Goal: Task Accomplishment & Management: Manage account settings

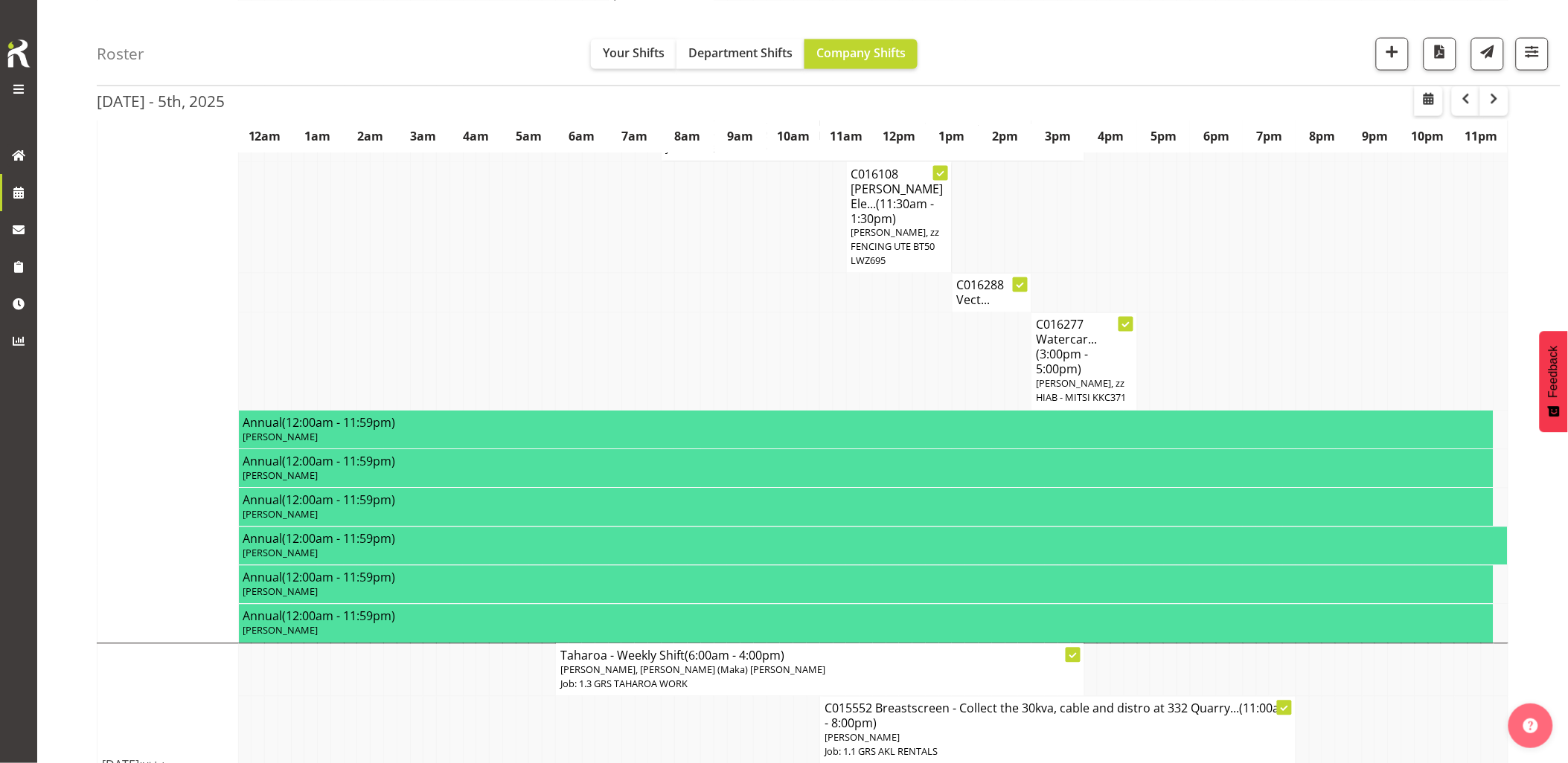
scroll to position [967, 0]
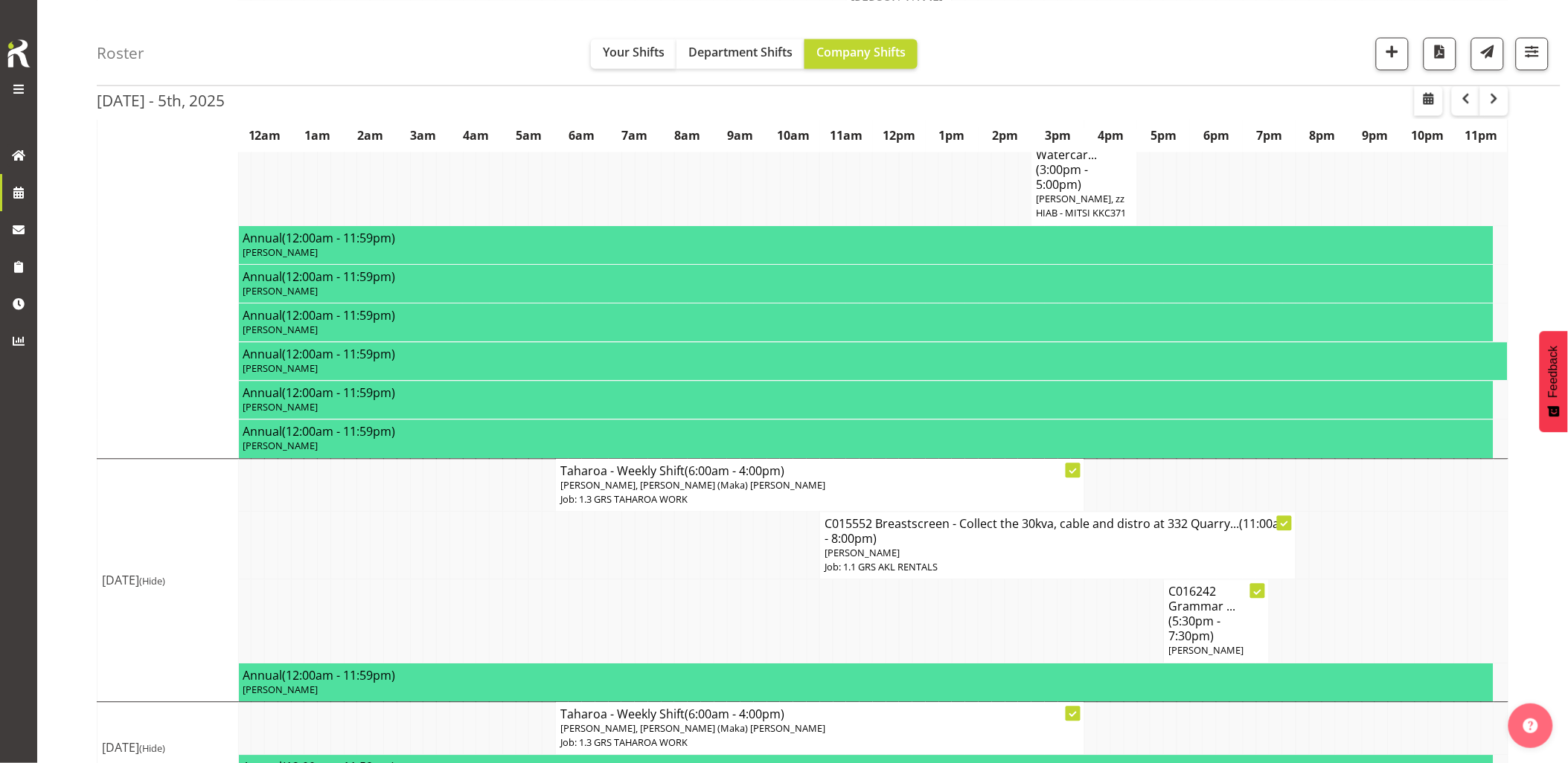
click at [407, 528] on td at bounding box center [403, 546] width 14 height 68
click at [452, 580] on td at bounding box center [456, 621] width 14 height 84
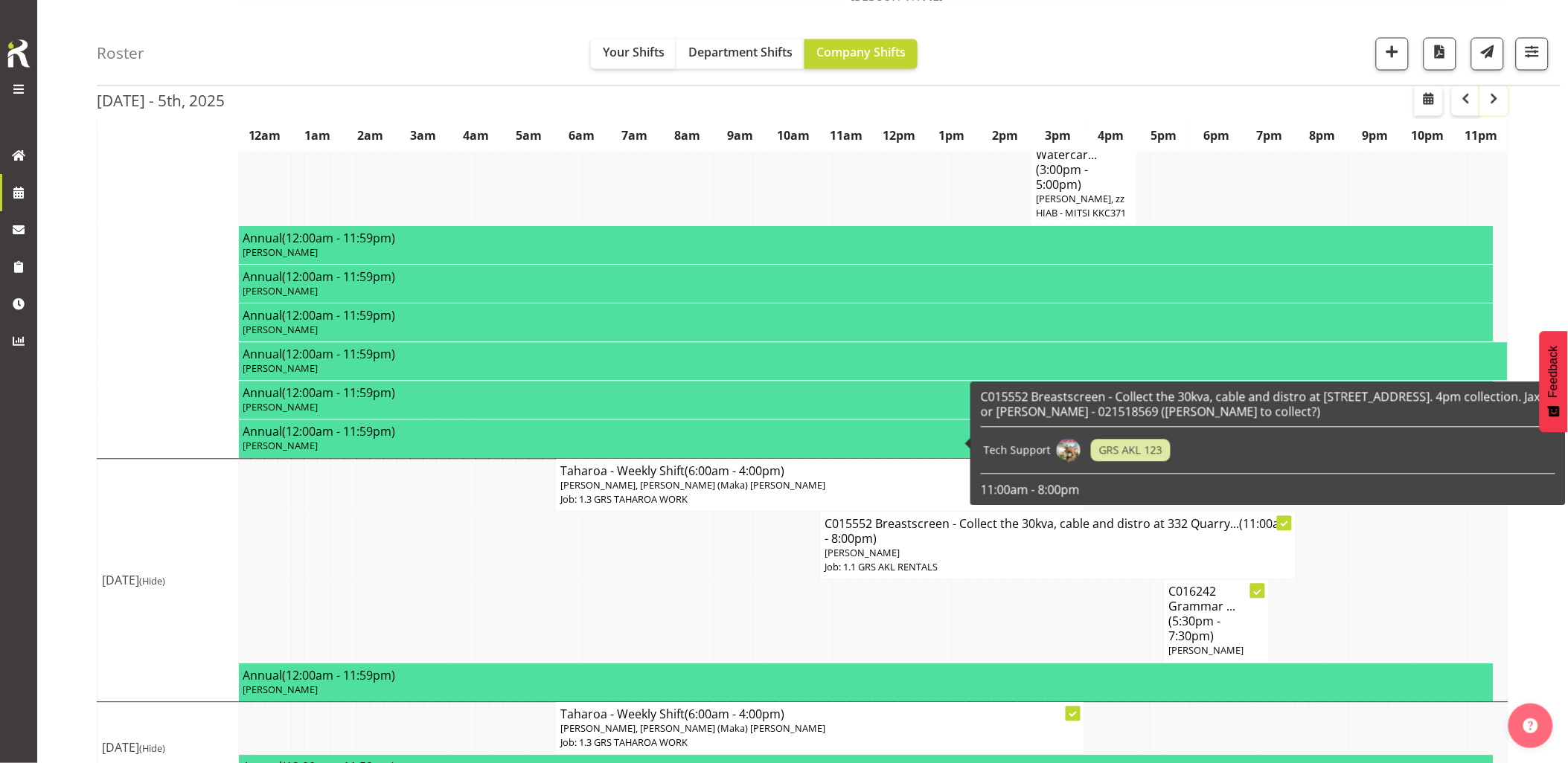
click at [1504, 99] on button "button" at bounding box center [1494, 100] width 29 height 29
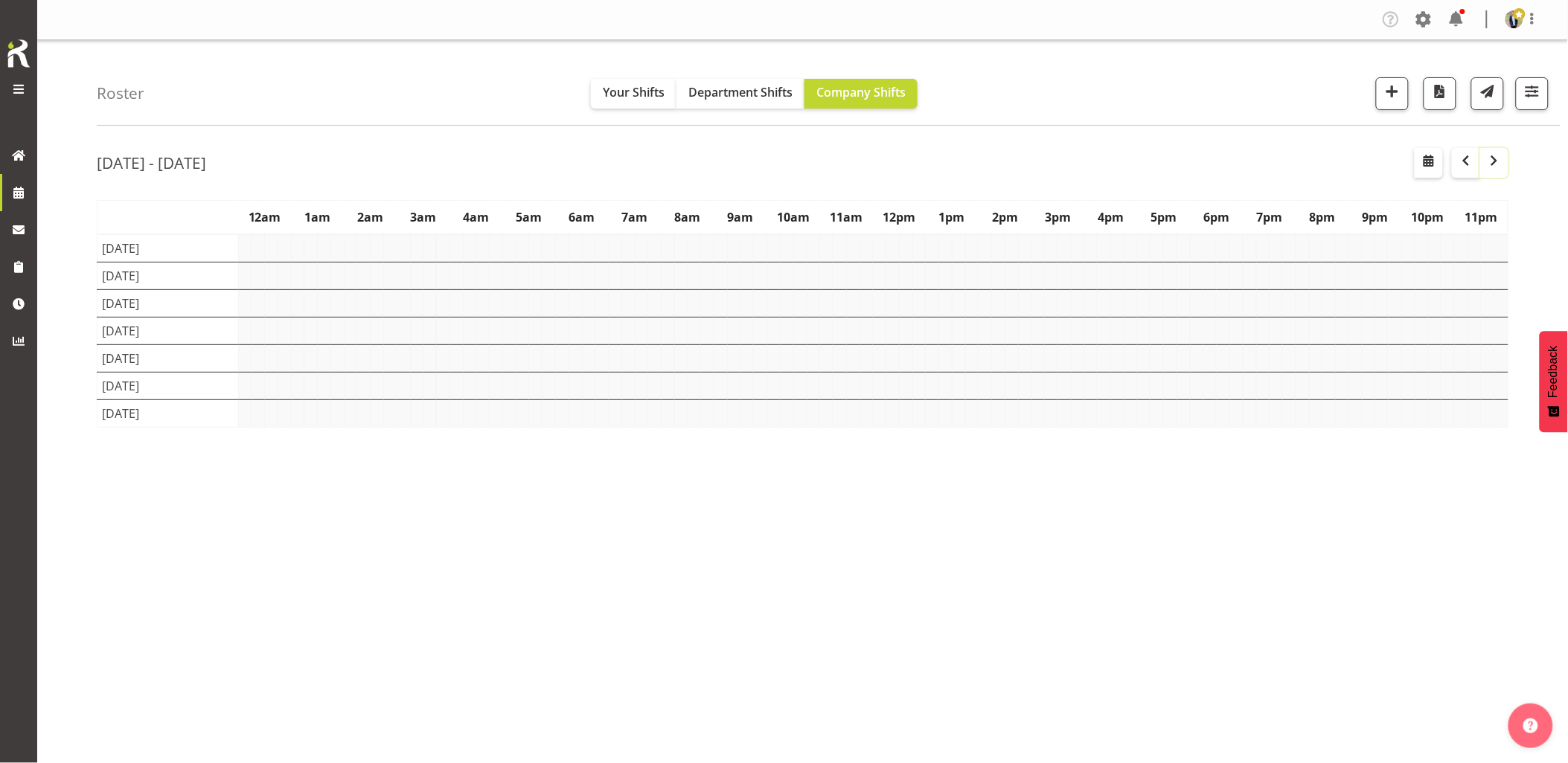
scroll to position [0, 0]
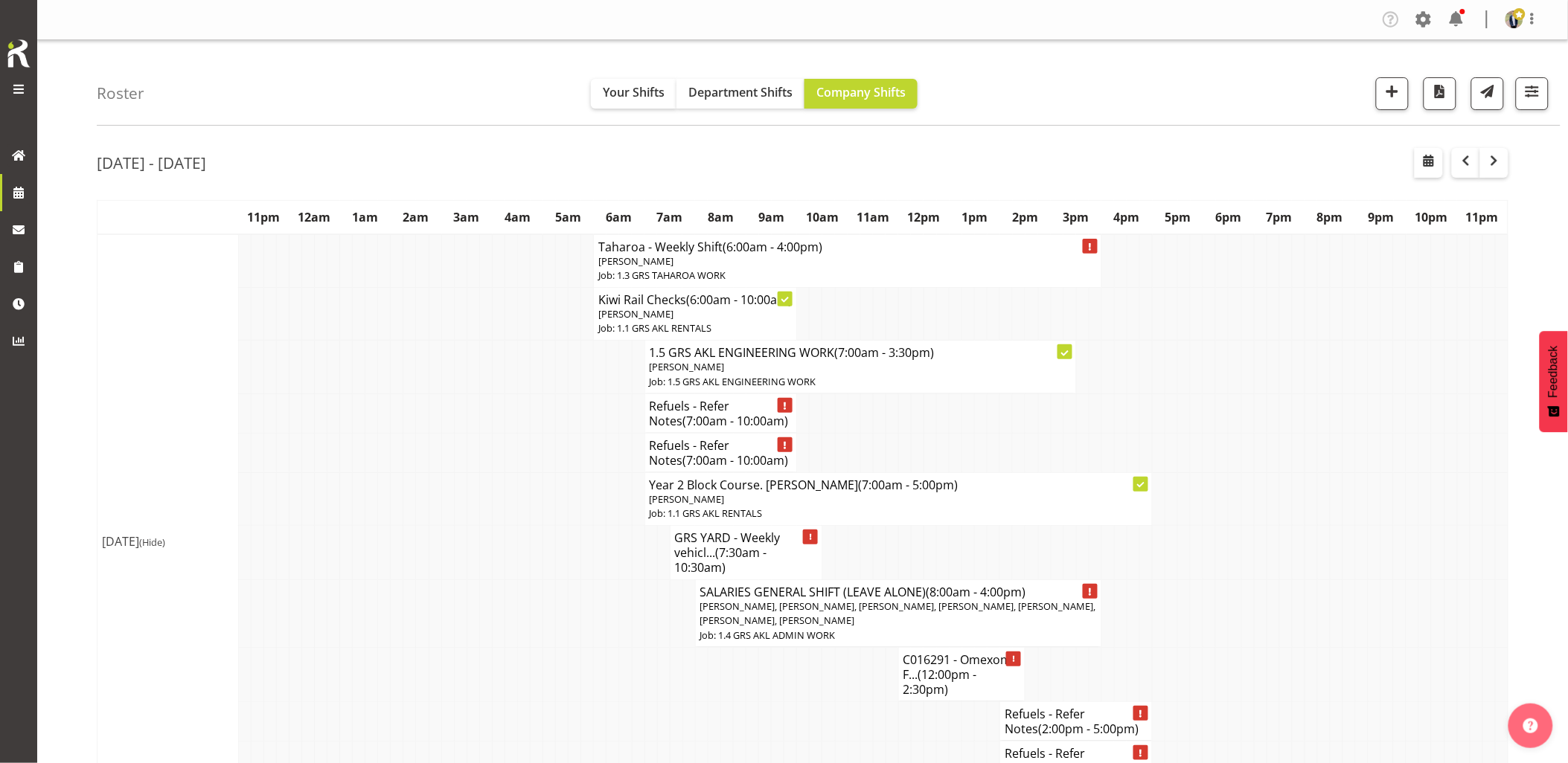
click at [409, 566] on td at bounding box center [410, 553] width 13 height 54
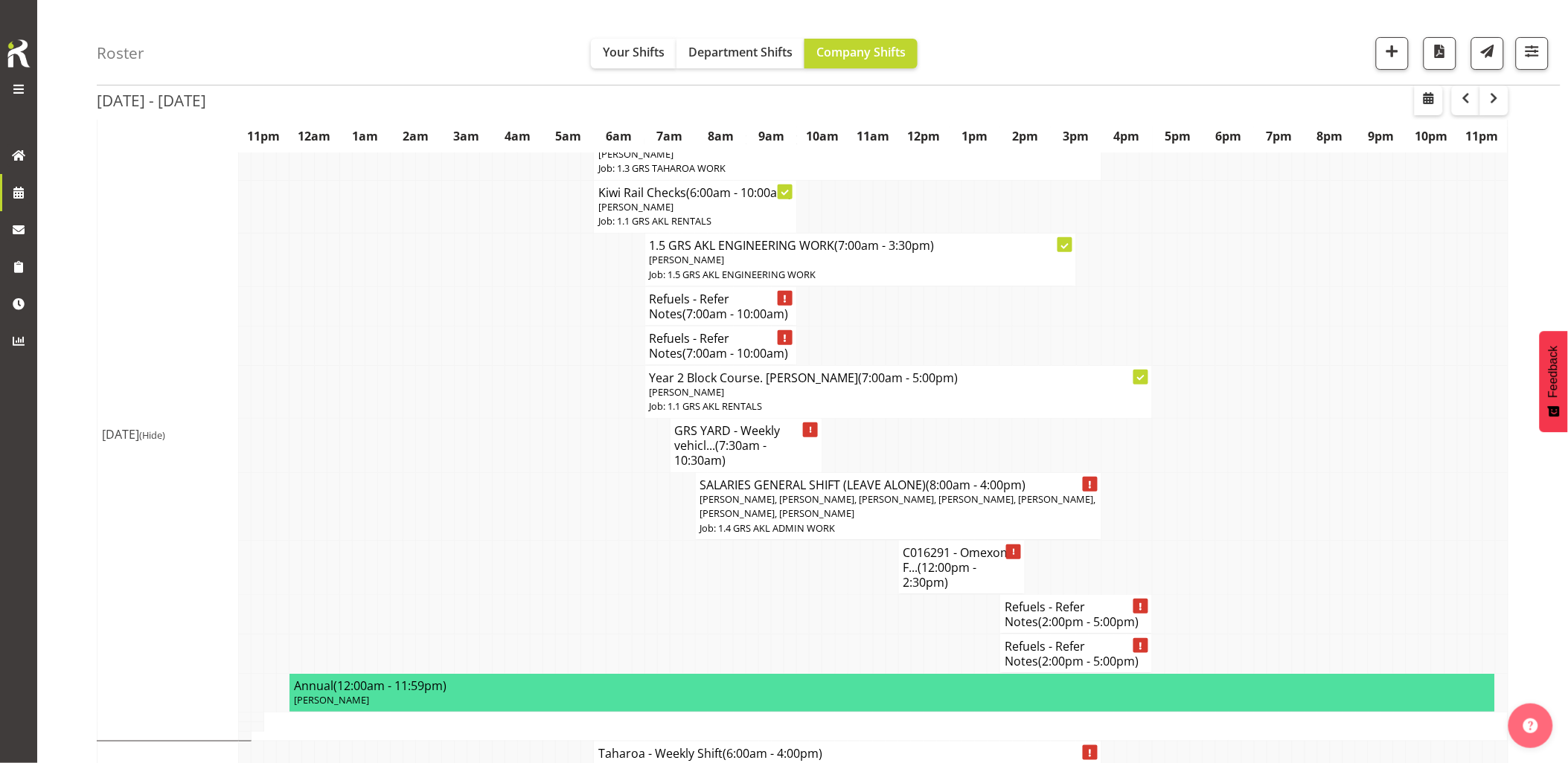
scroll to position [83, 0]
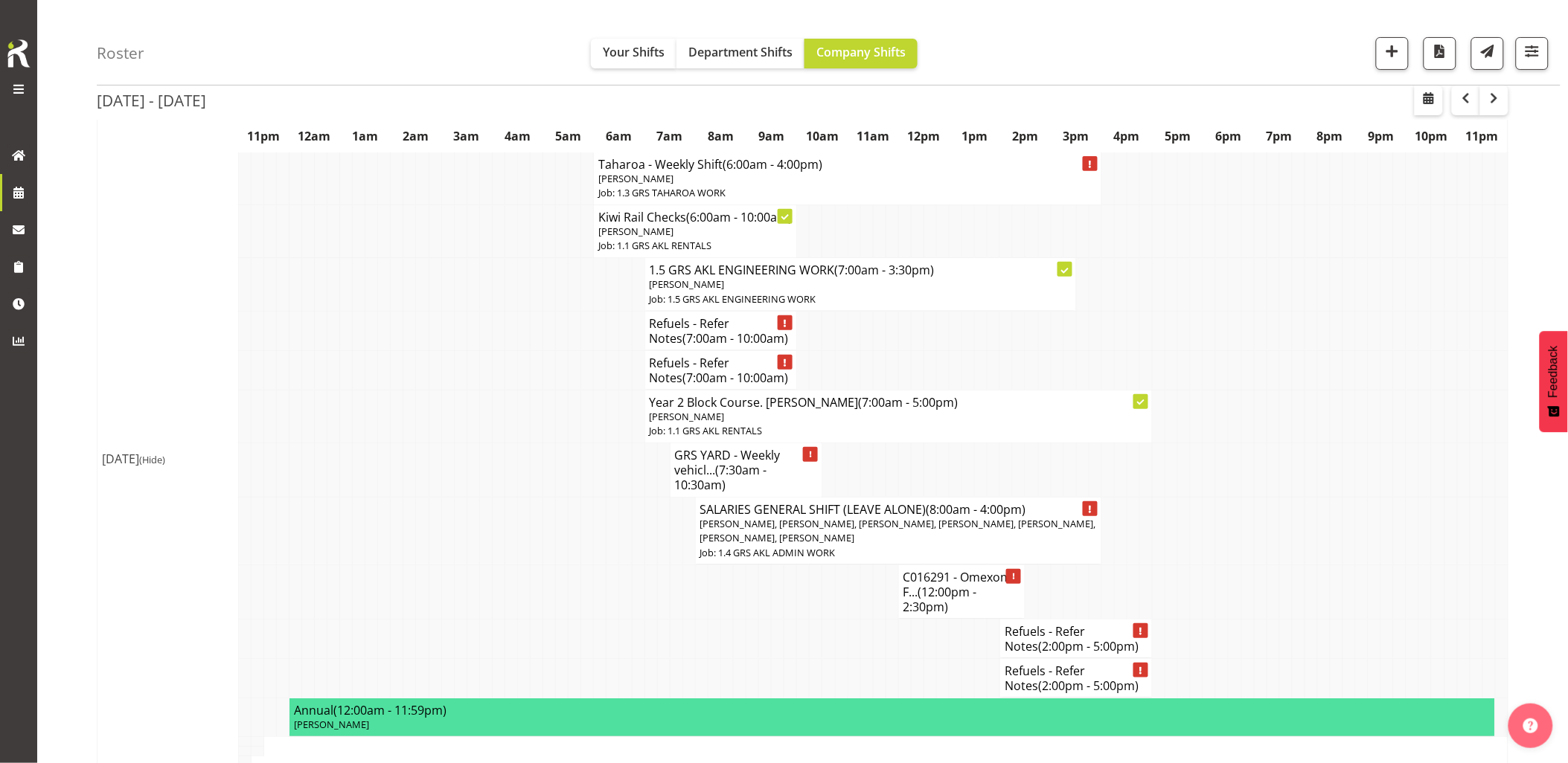
click at [514, 566] on td at bounding box center [511, 531] width 13 height 68
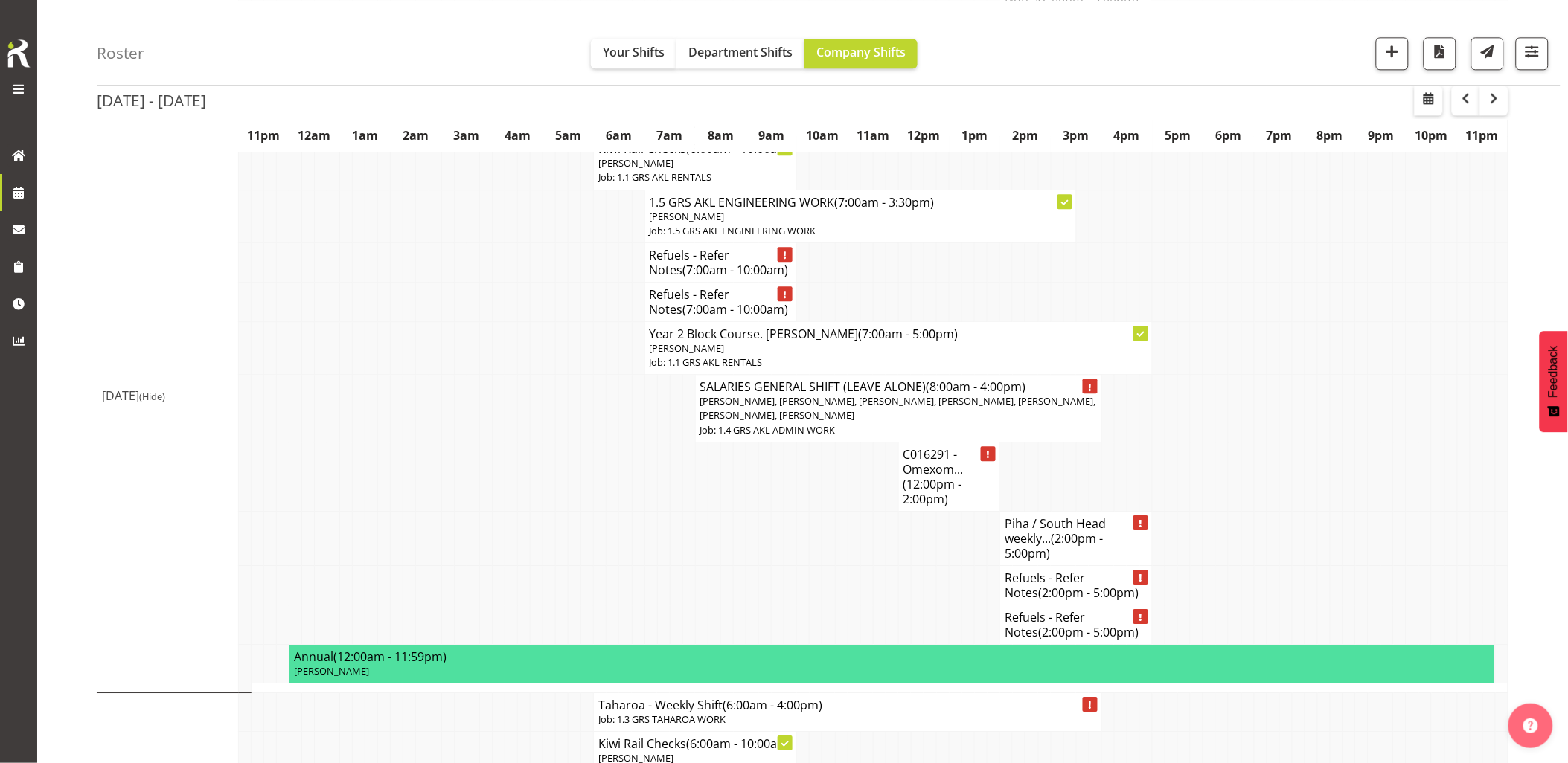
scroll to position [1157, 0]
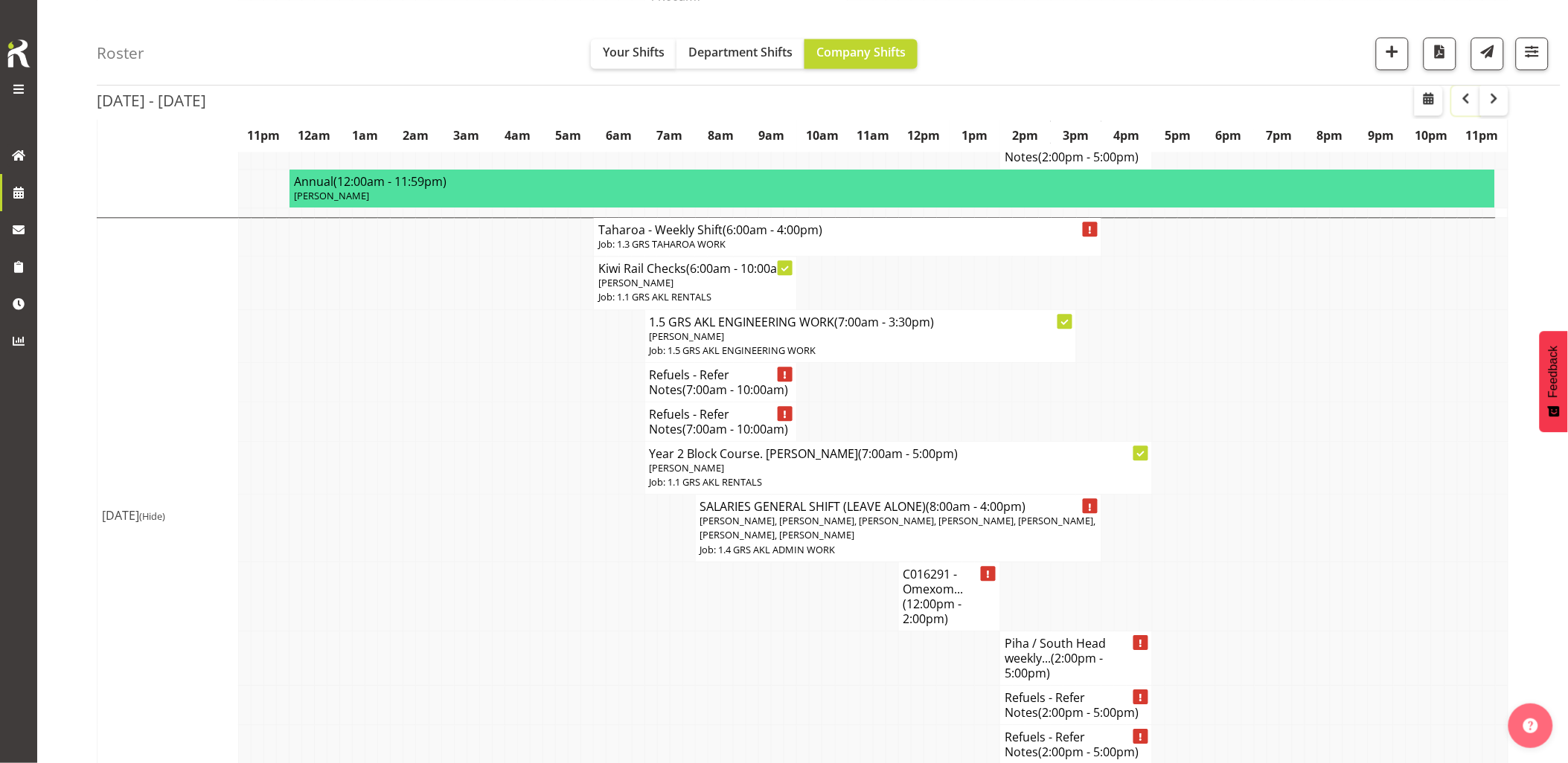
click at [1463, 101] on span "button" at bounding box center [1466, 98] width 18 height 18
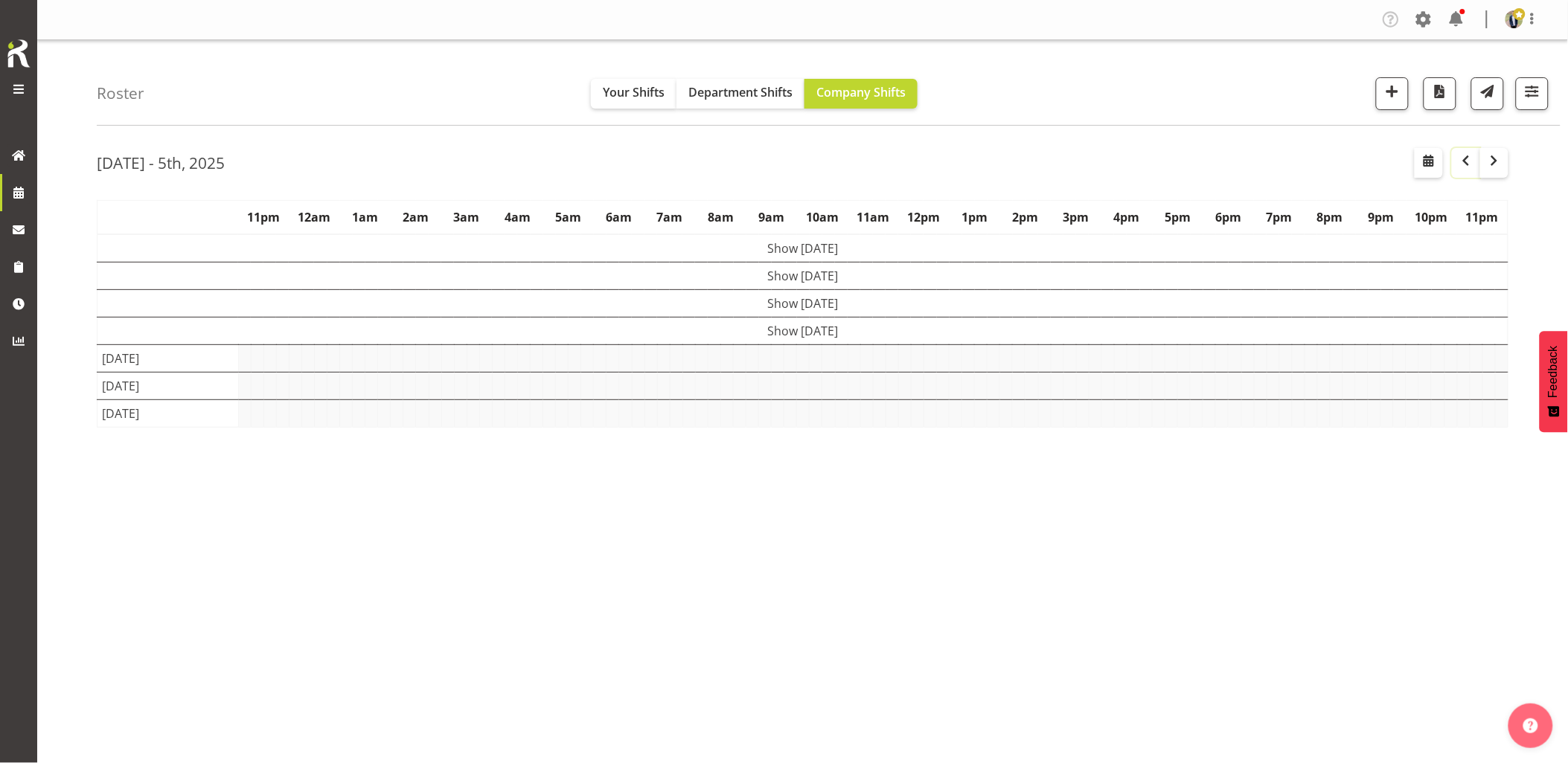
scroll to position [0, 0]
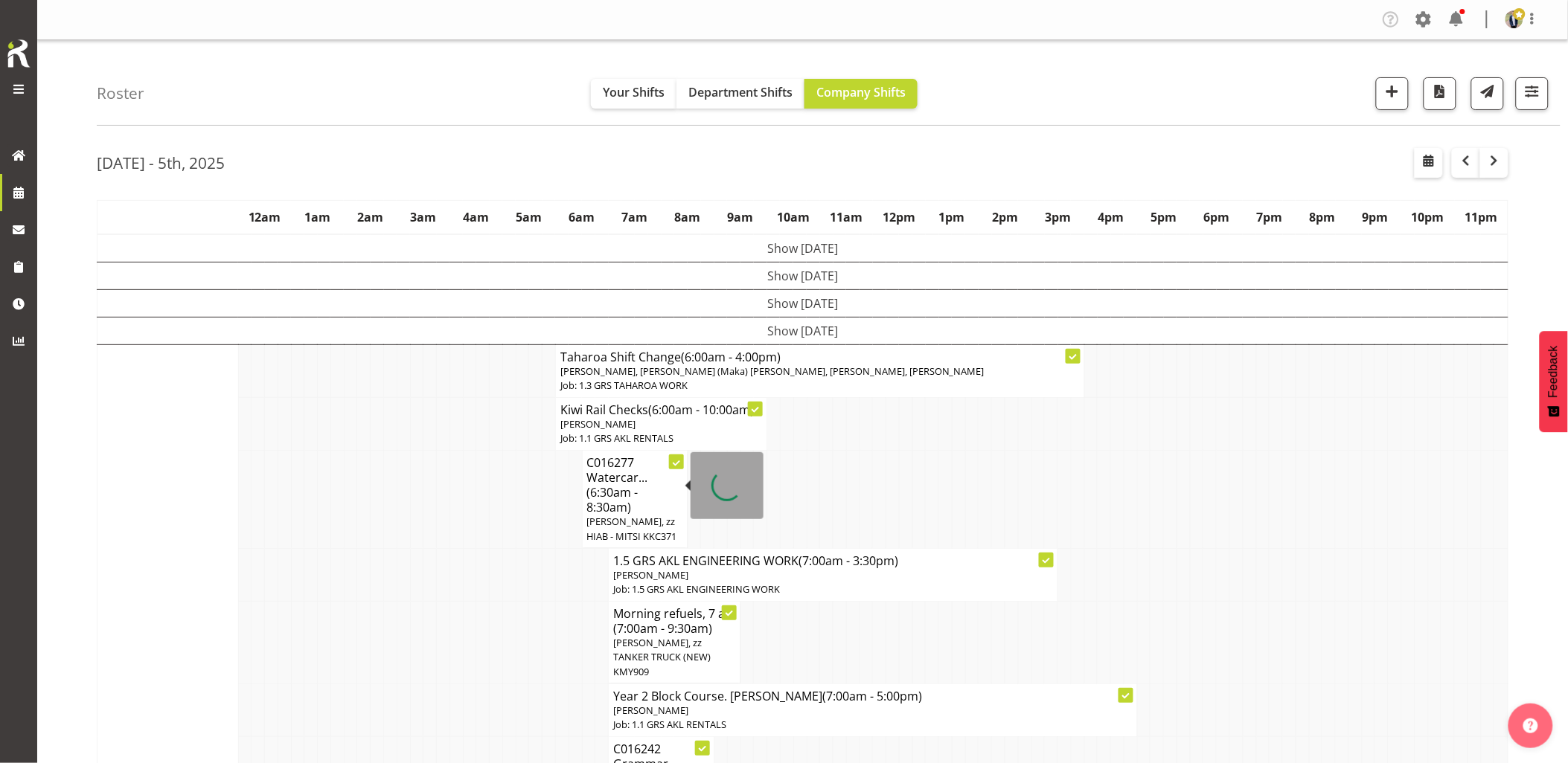
drag, startPoint x: 434, startPoint y: 542, endPoint x: 451, endPoint y: 539, distance: 17.3
click at [436, 542] on tr "C016277 Watercar... (6:30am - 8:30am) [PERSON_NAME], zz HIAB - MITSI KKC371" at bounding box center [802, 500] width 1411 height 97
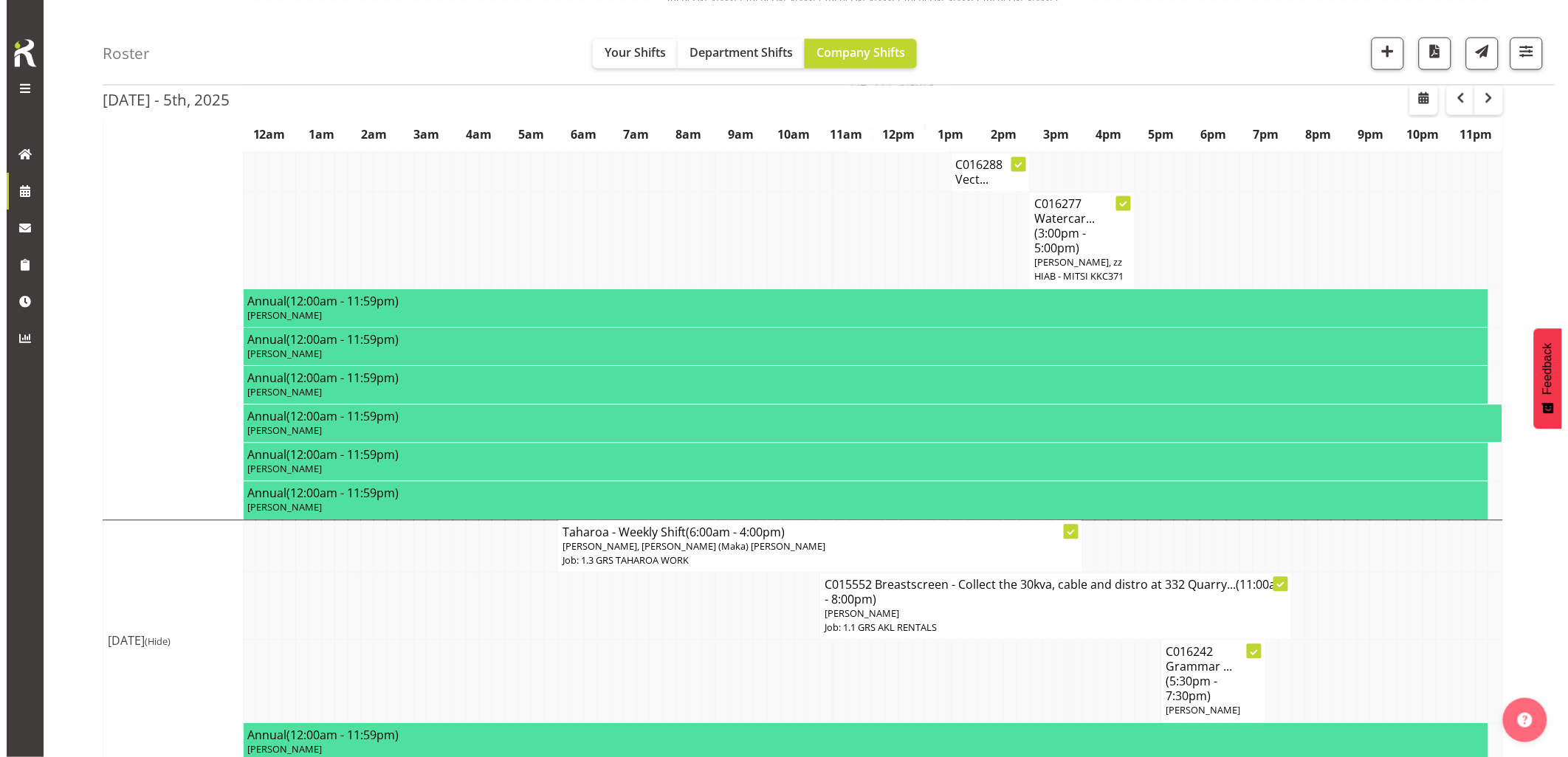
scroll to position [960, 0]
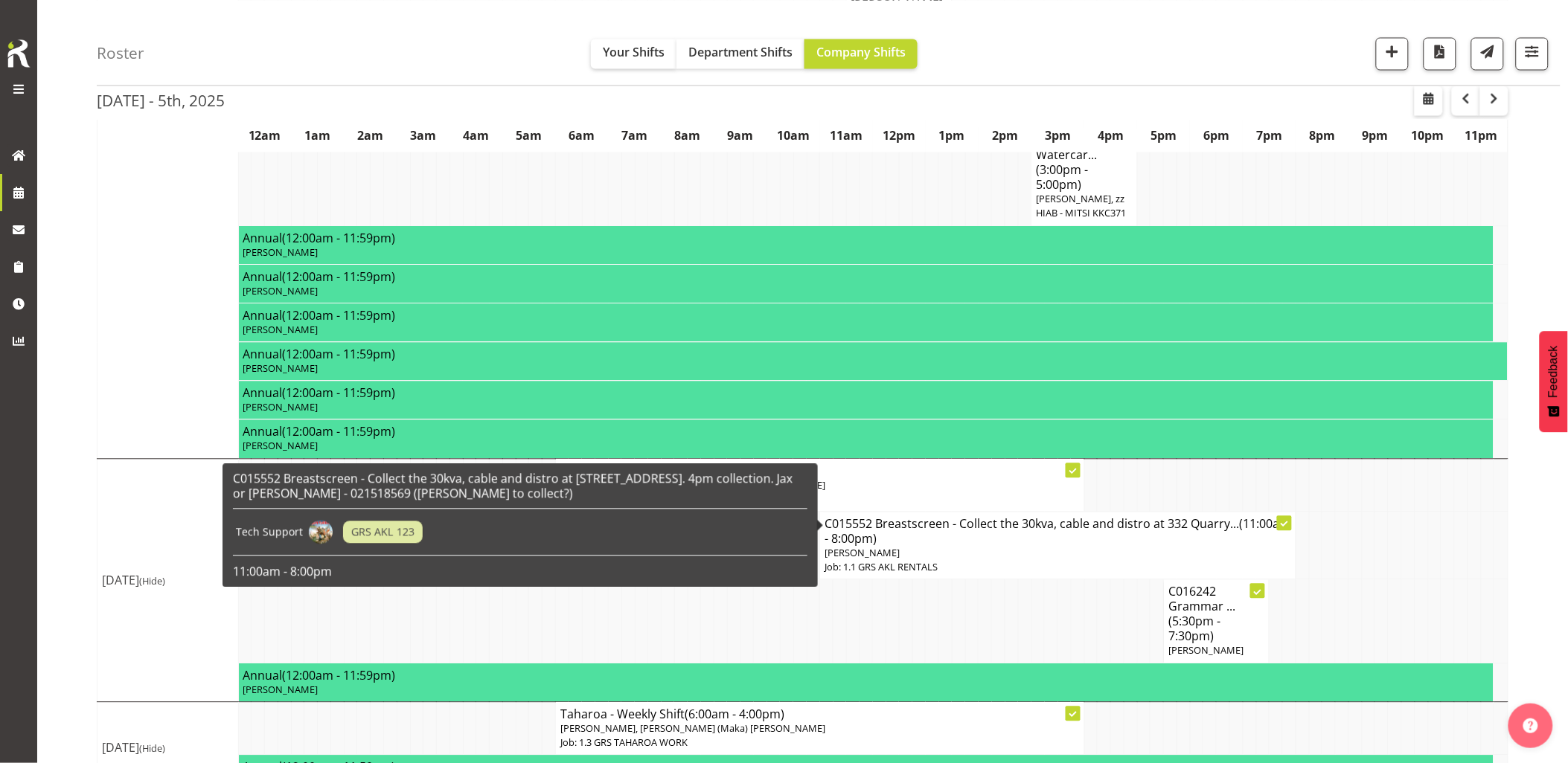
click at [969, 561] on p "Job: 1.1 GRS AKL RENTALS" at bounding box center [1058, 568] width 466 height 14
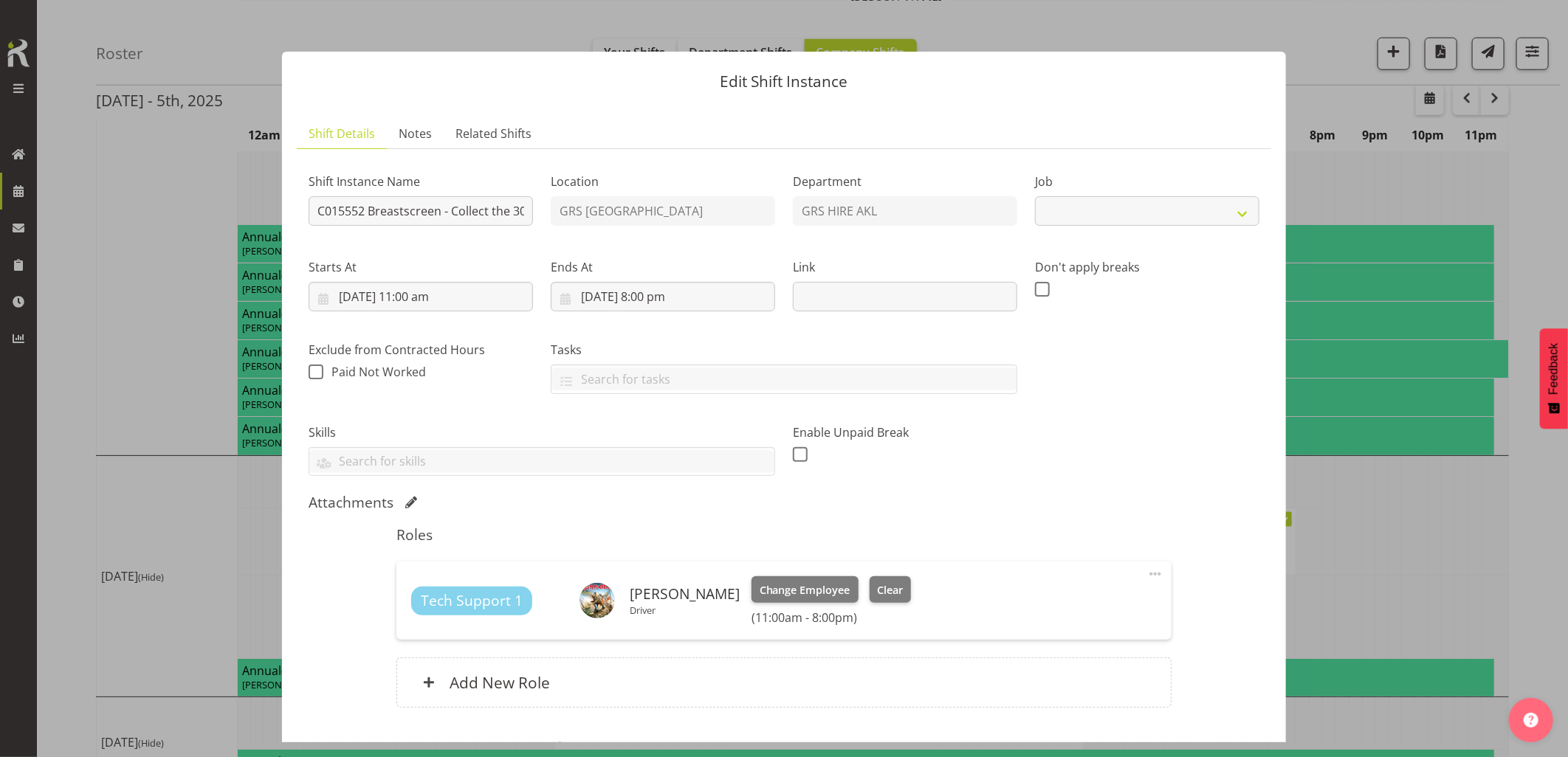
select select "9"
drag, startPoint x: 461, startPoint y: 227, endPoint x: 483, endPoint y: 224, distance: 22.2
click at [483, 224] on div "Shift Instance Name C015552 Breastscreen - Collect the 30kva, cable and distro …" at bounding box center [421, 195] width 242 height 85
drag, startPoint x: 430, startPoint y: 212, endPoint x: 501, endPoint y: 214, distance: 71.0
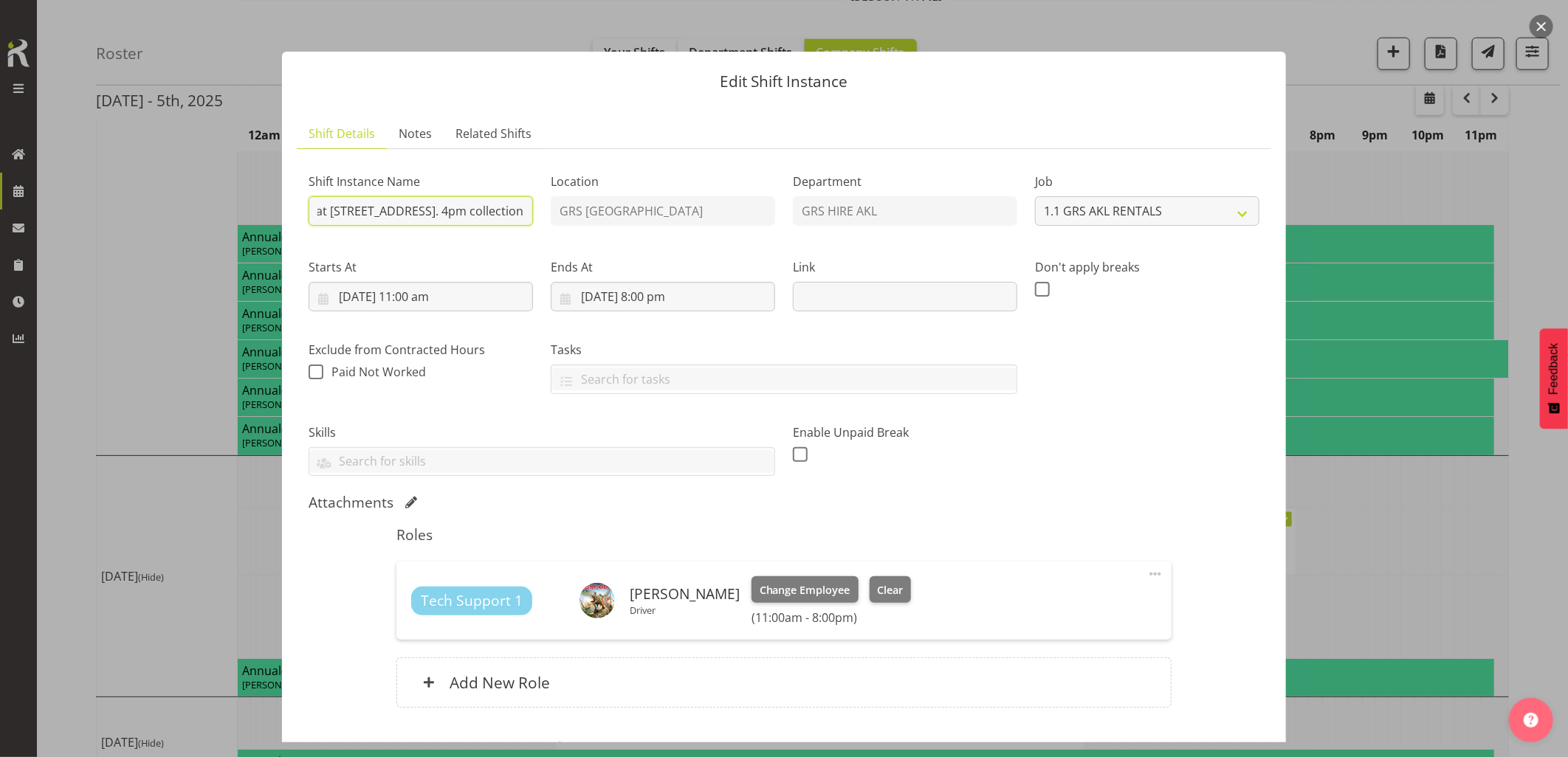
click at [501, 214] on input "C015552 Breastscreen - Collect the 30kva, cable and distro at [STREET_ADDRESS].…" at bounding box center [421, 211] width 224 height 29
click at [474, 210] on input "C015552 Breastscreen - Collect the 30kva, cable and distro at [STREET_ADDRESS].…" at bounding box center [421, 211] width 224 height 29
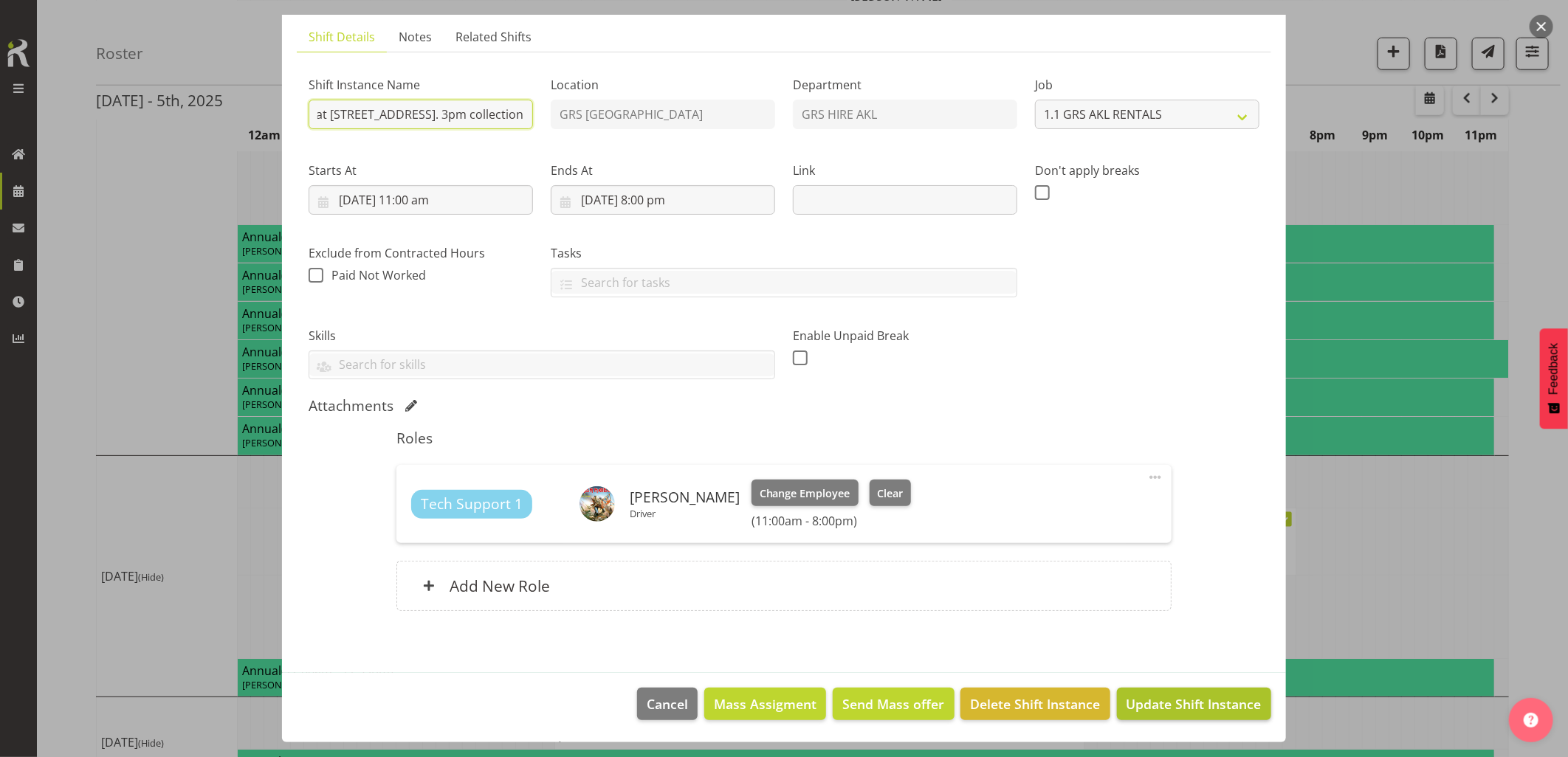
type input "C015552 Breastscreen - Collect the 30kva, cable and distro at [STREET_ADDRESS].…"
click at [1175, 706] on span "Update Shift Instance" at bounding box center [1194, 704] width 135 height 19
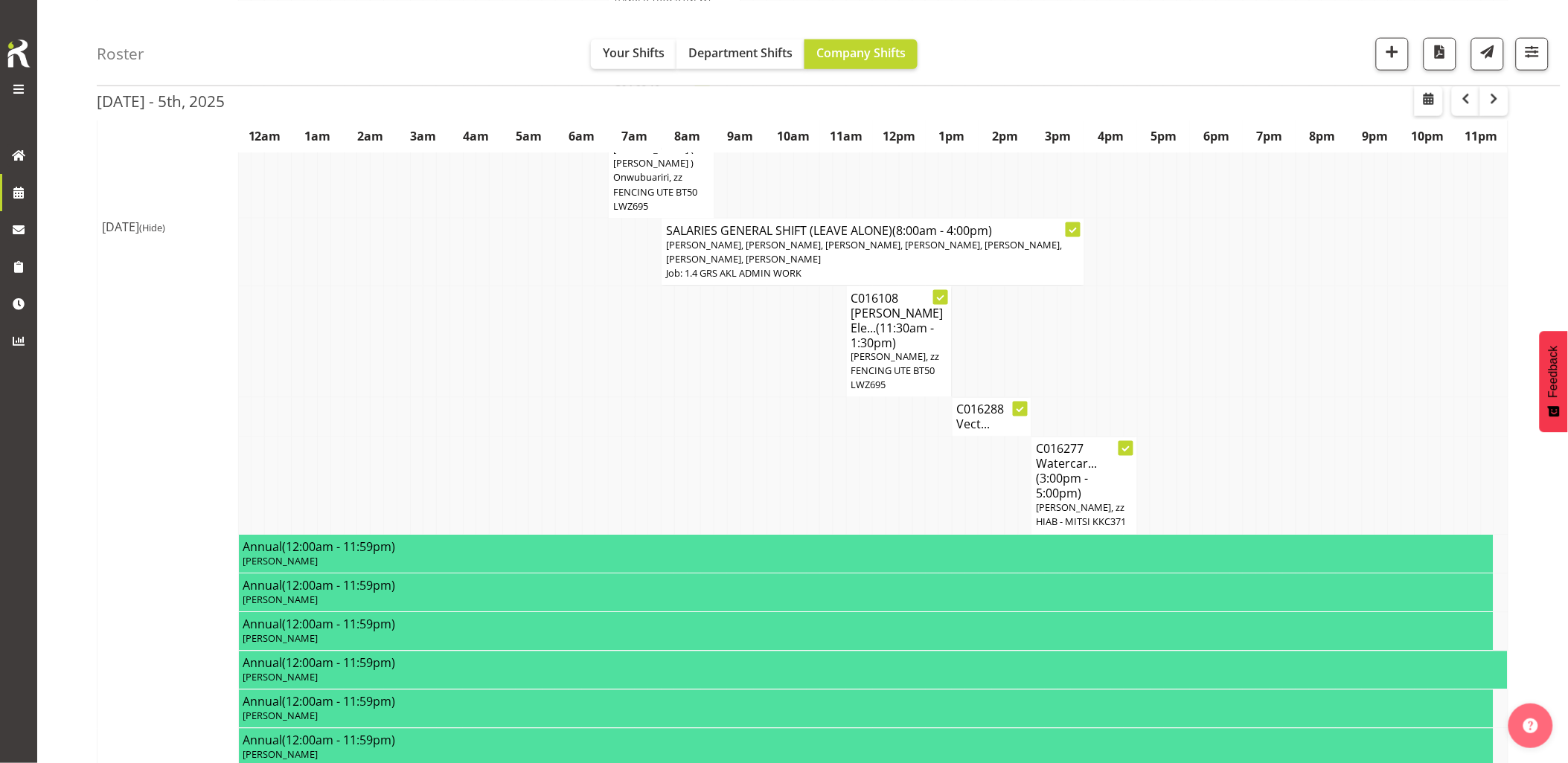
scroll to position [660, 0]
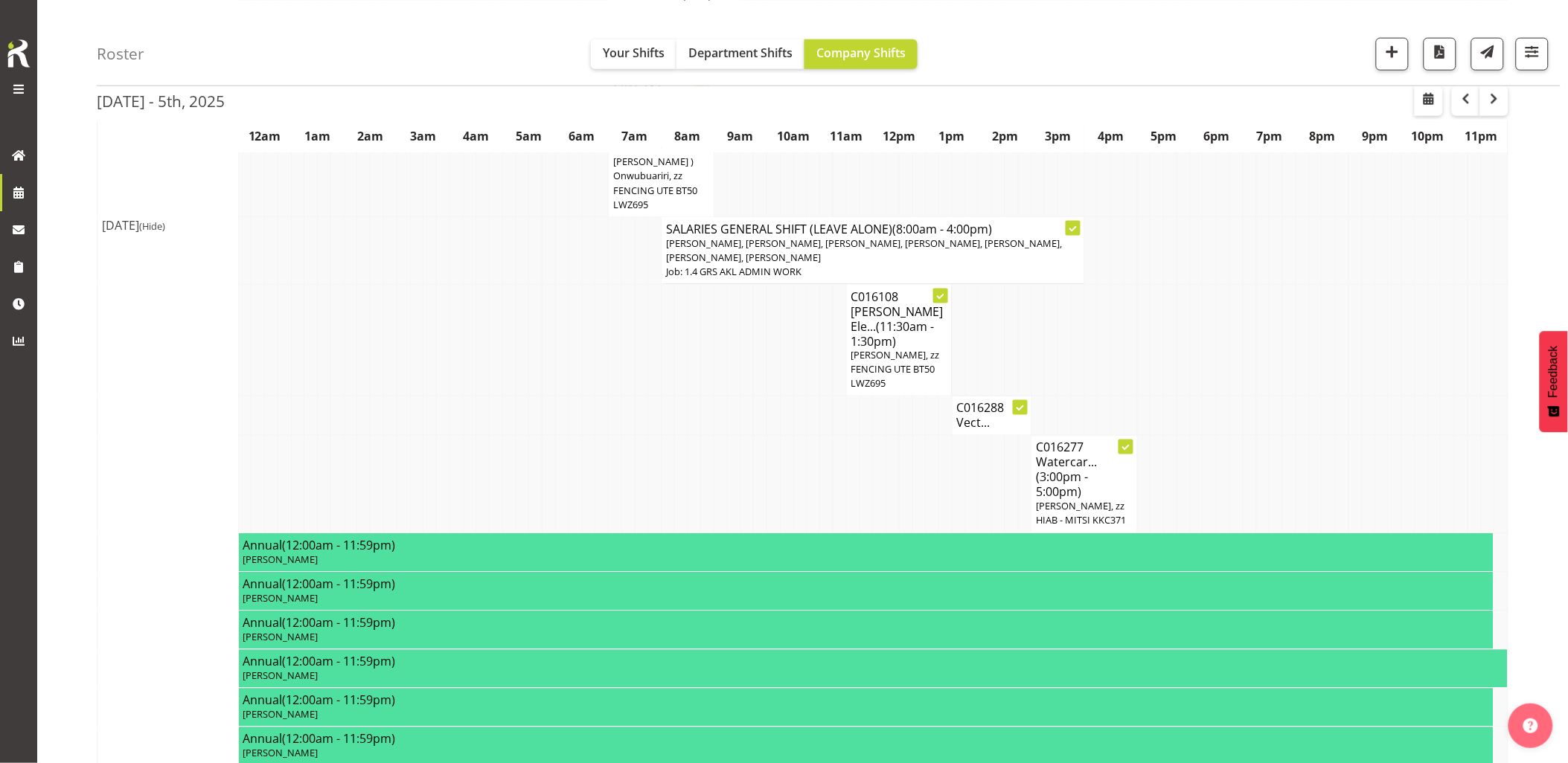
click at [460, 396] on td at bounding box center [456, 416] width 14 height 40
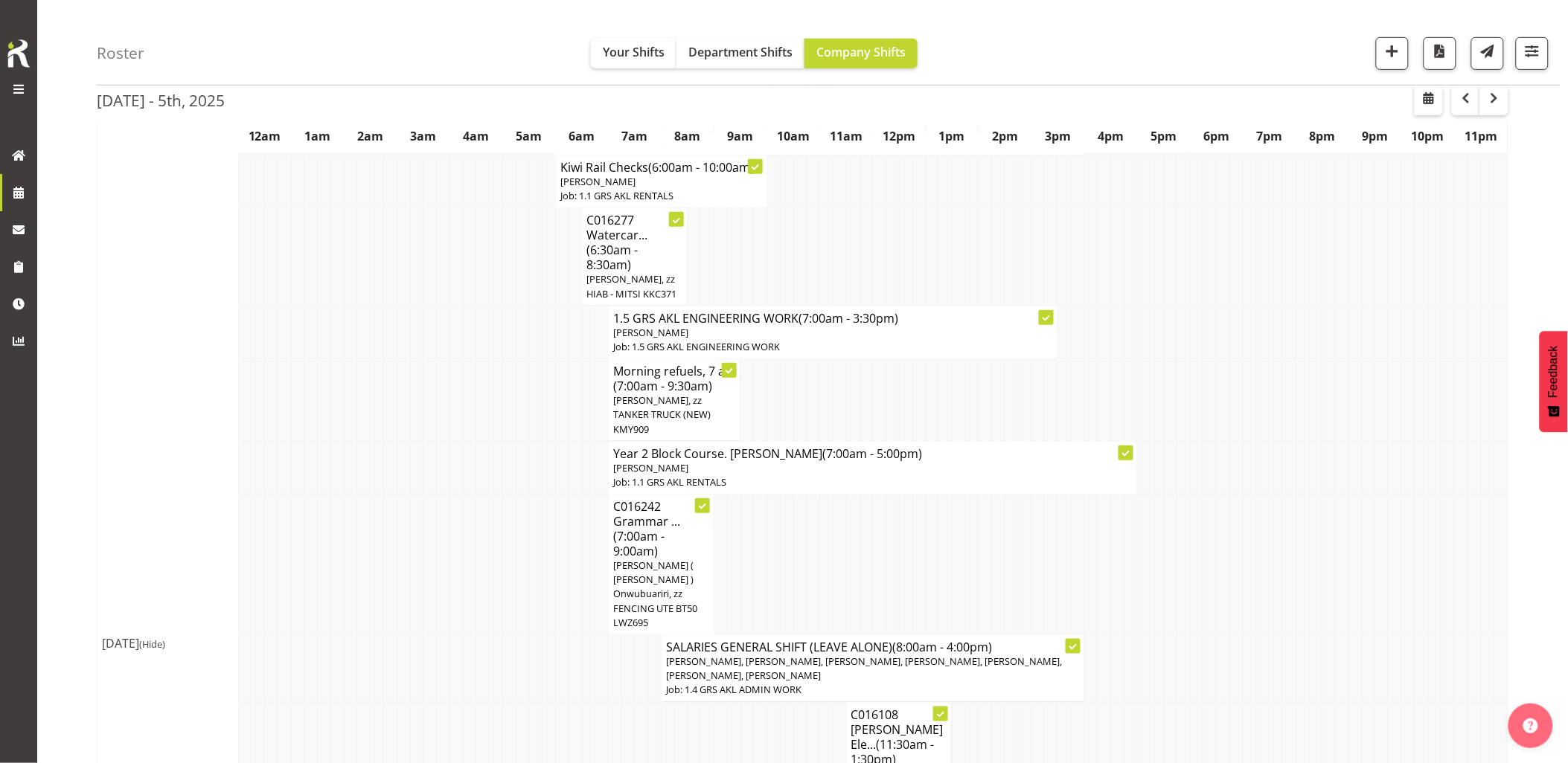
scroll to position [0, 0]
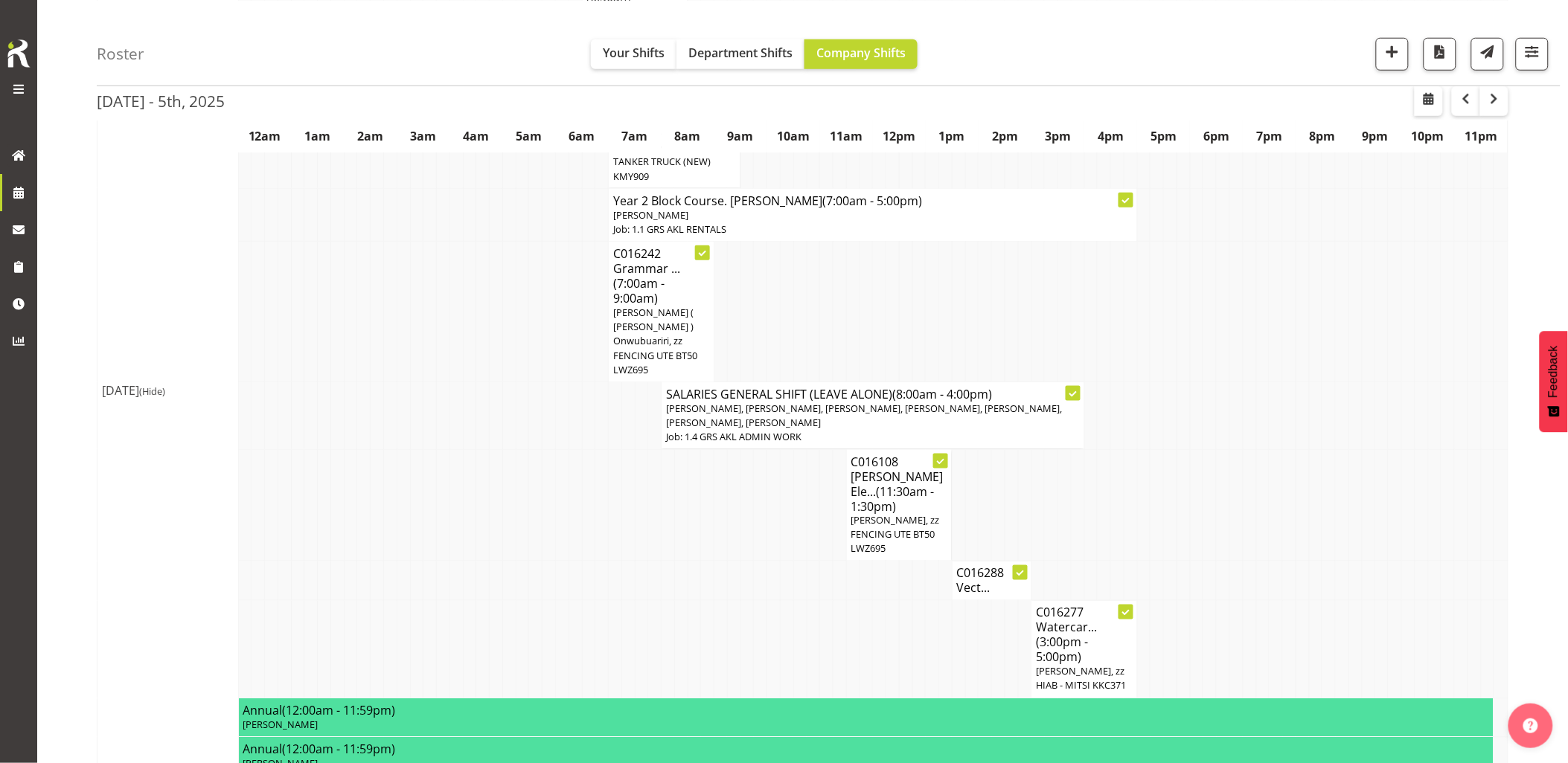
click at [464, 271] on td at bounding box center [469, 312] width 14 height 141
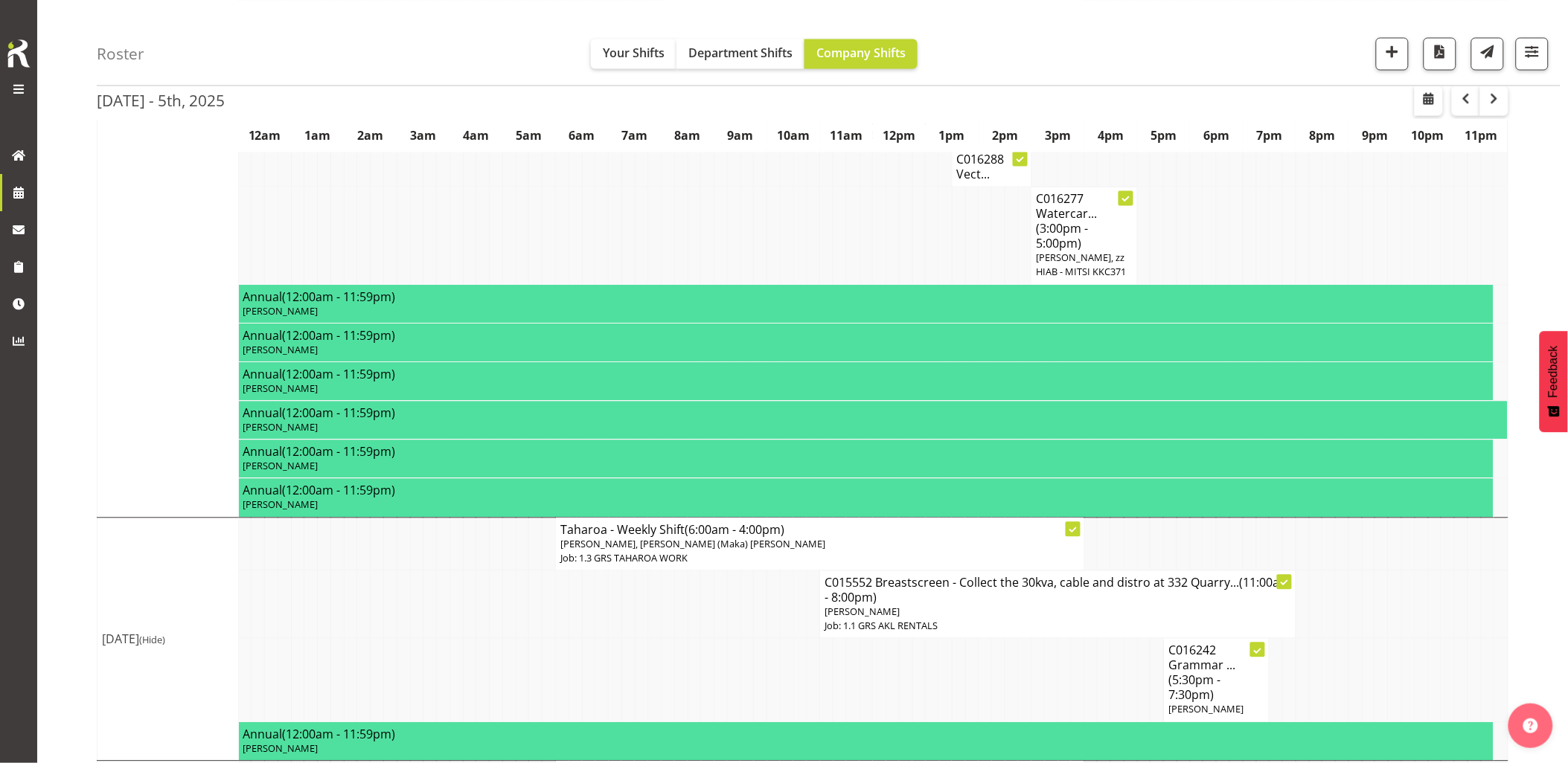
scroll to position [967, 0]
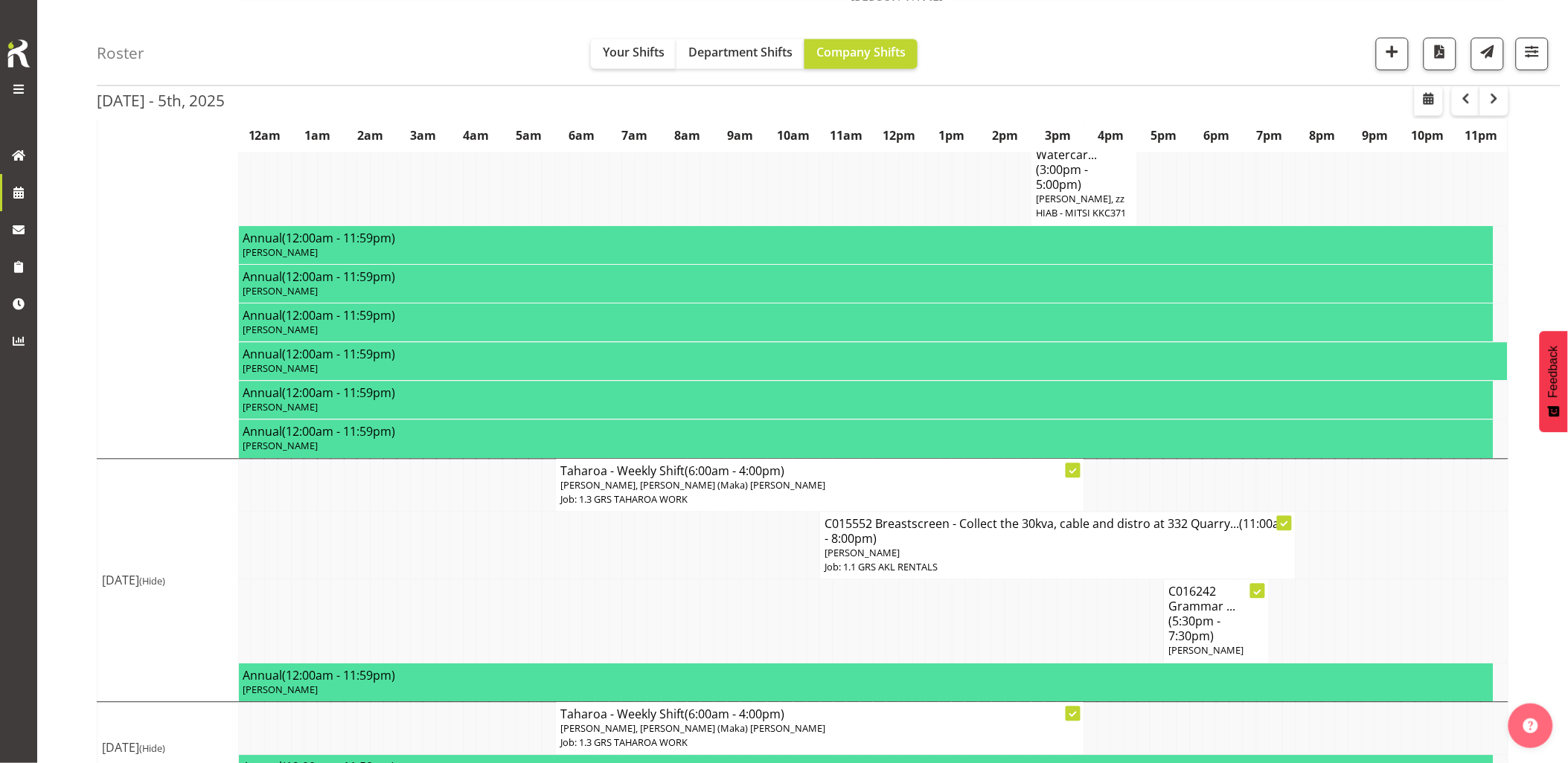
click at [555, 531] on td at bounding box center [561, 546] width 14 height 68
click at [560, 527] on td at bounding box center [561, 546] width 14 height 68
